Goal: Information Seeking & Learning: Find specific fact

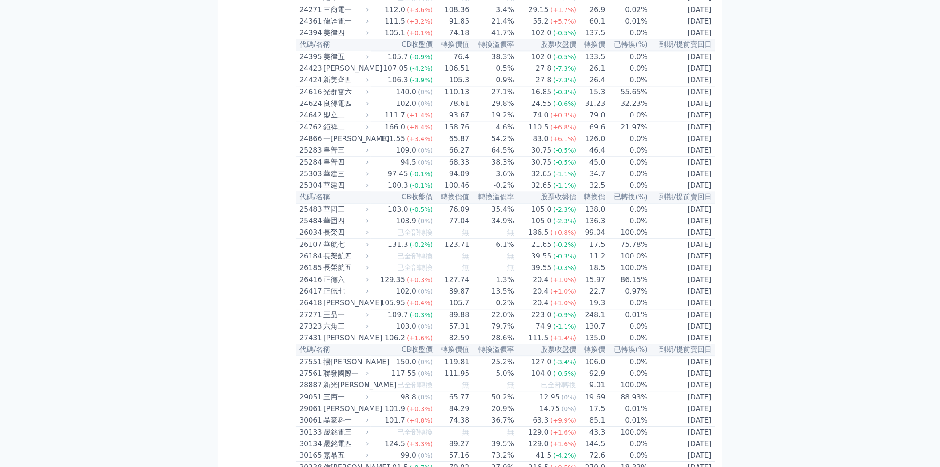
scroll to position [642, 0]
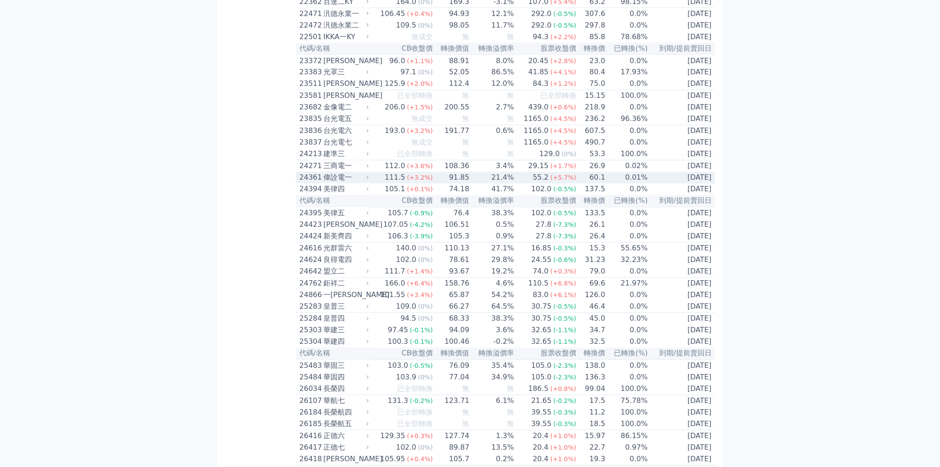
click at [489, 184] on td "21.4%" at bounding box center [492, 178] width 44 height 12
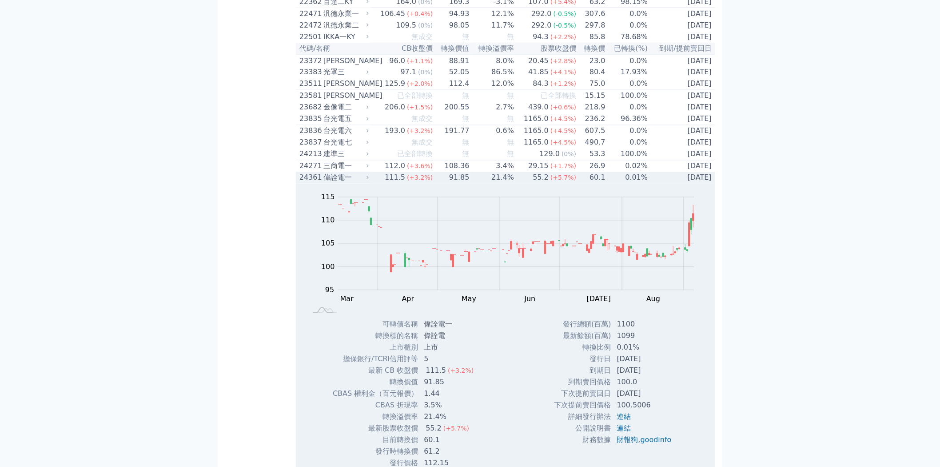
click at [489, 184] on td "21.4%" at bounding box center [492, 178] width 44 height 12
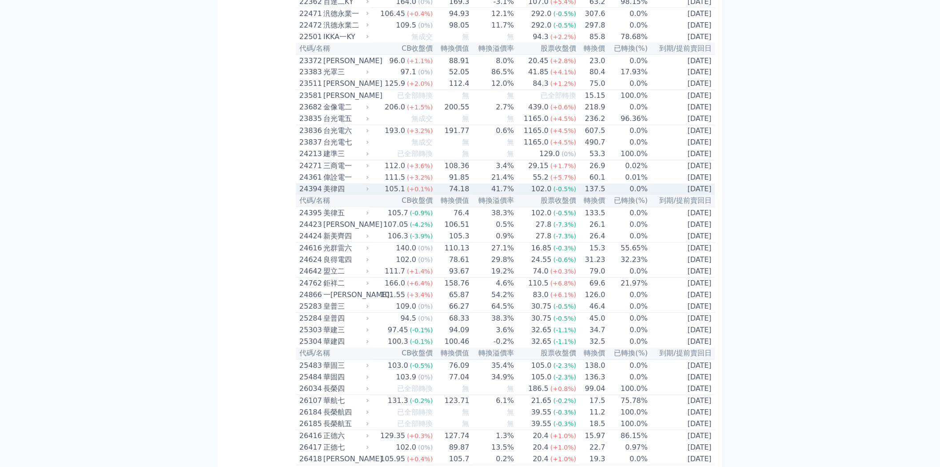
click at [410, 193] on span "(+0.1%)" at bounding box center [420, 189] width 26 height 7
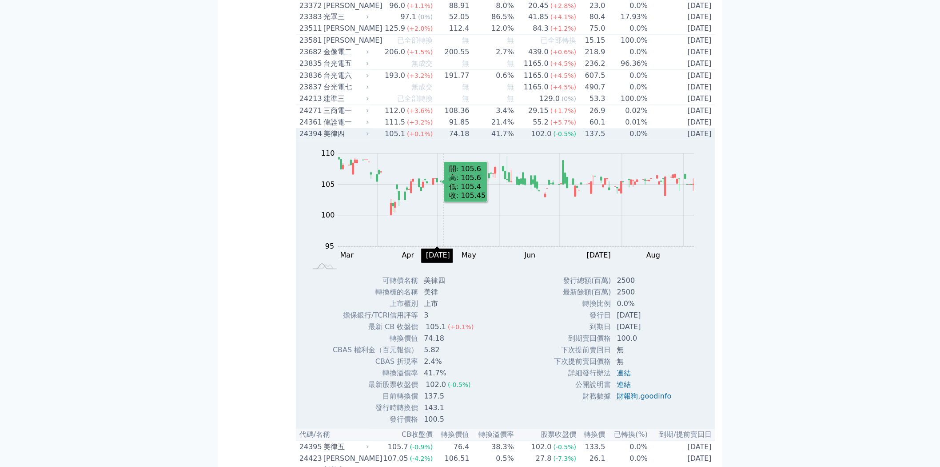
scroll to position [740, 0]
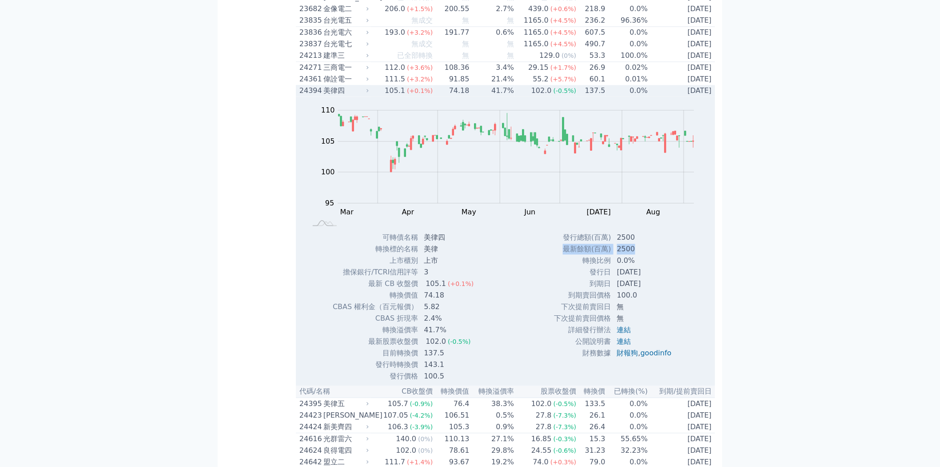
drag, startPoint x: 564, startPoint y: 303, endPoint x: 640, endPoint y: 306, distance: 76.0
click at [640, 255] on tr "最新餘額(百萬) 2500" at bounding box center [616, 249] width 125 height 12
copy tr "最新餘額(百萬) 2500"
click at [355, 96] on div "美律四" at bounding box center [345, 90] width 44 height 11
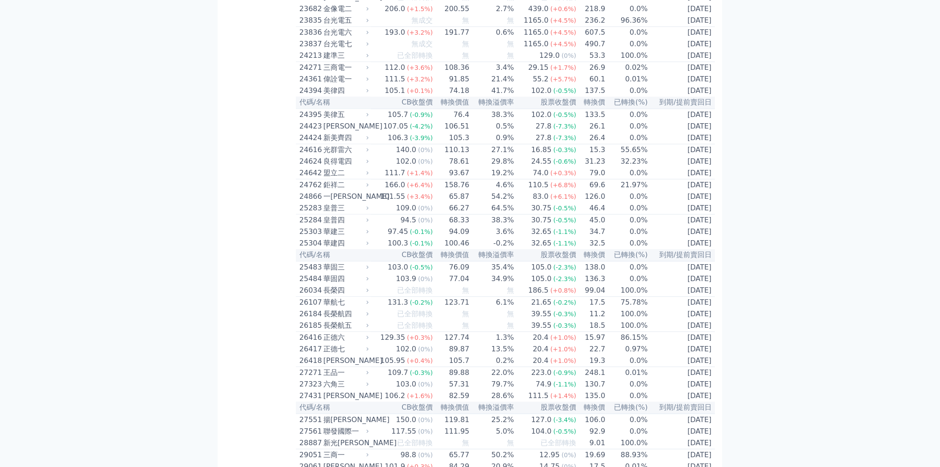
click at [391, 108] on th "CB收盤價" at bounding box center [402, 102] width 62 height 12
click at [398, 120] on div "105.7" at bounding box center [398, 114] width 24 height 11
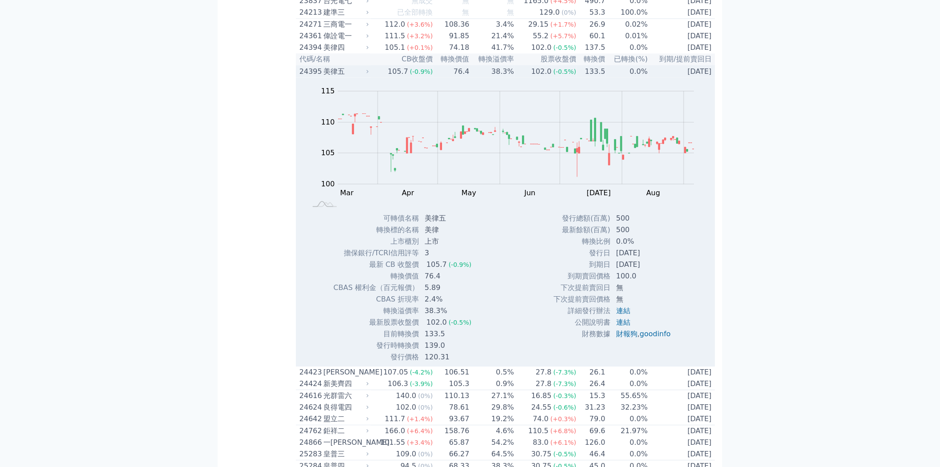
scroll to position [790, 0]
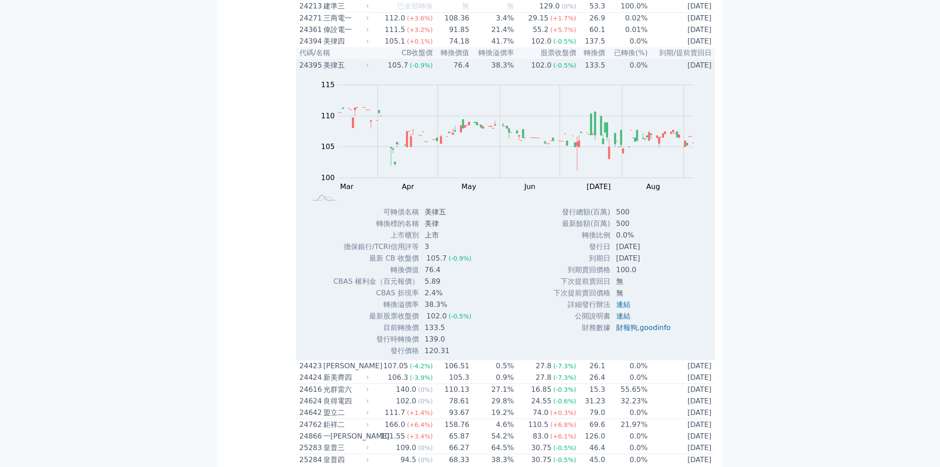
drag, startPoint x: 556, startPoint y: 278, endPoint x: 658, endPoint y: 312, distance: 107.5
click at [658, 312] on tbody "發行總額(百萬) 500 最新餘額(百萬) 500 轉換比例 0.0% 發行日 [DATE] 到期日 [DATE] 到期賣回價格 100.0 無 無" at bounding box center [615, 269] width 125 height 127
copy tbody "最新餘額(百萬) 500 轉換比例 0.0% 發行日 [DATE] 到期日 [DATE]"
